Goal: Navigation & Orientation: Find specific page/section

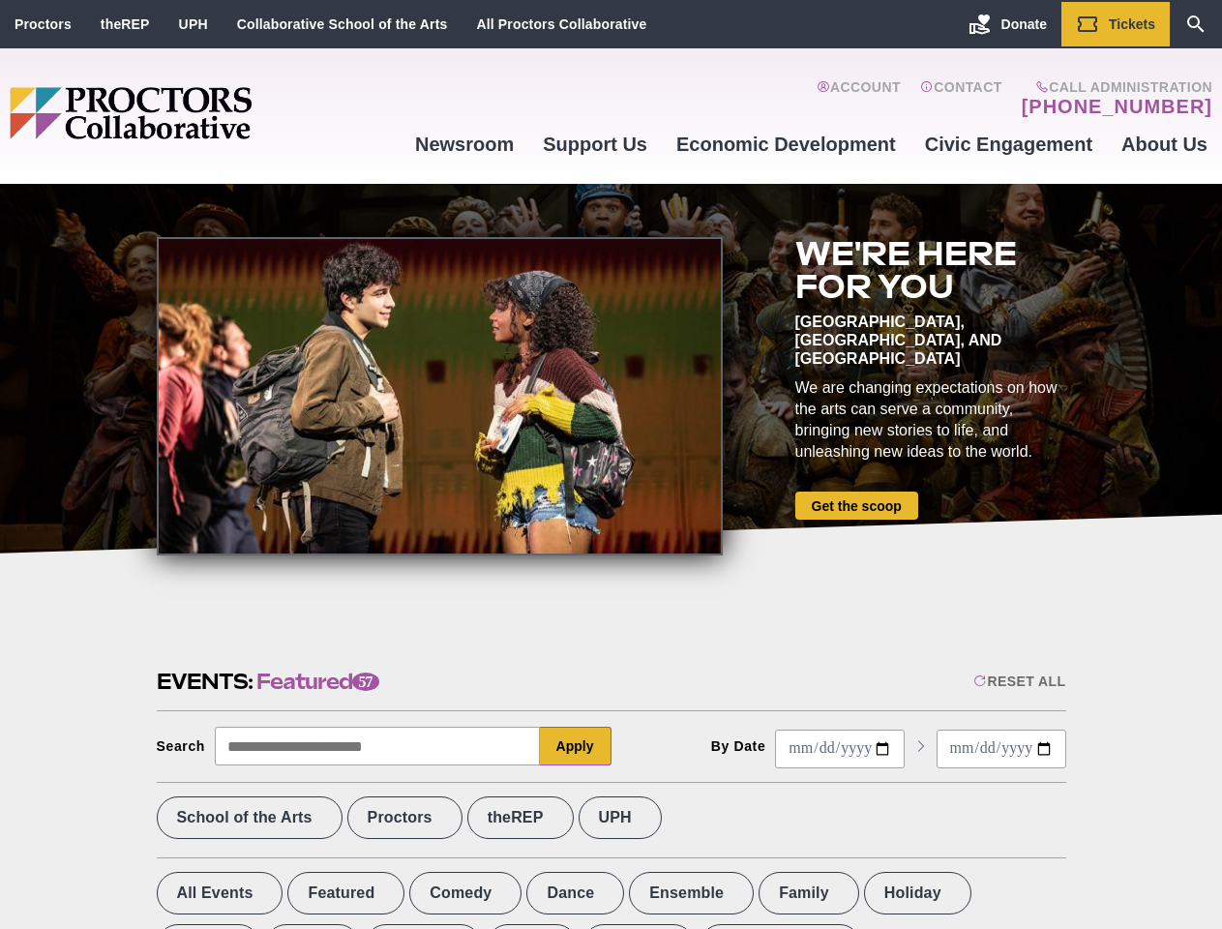
click at [610, 464] on div at bounding box center [440, 396] width 566 height 318
click at [1018, 681] on div "Reset All" at bounding box center [1019, 680] width 92 height 15
click at [576, 746] on button "Apply" at bounding box center [576, 746] width 72 height 39
